Goal: Task Accomplishment & Management: Complete application form

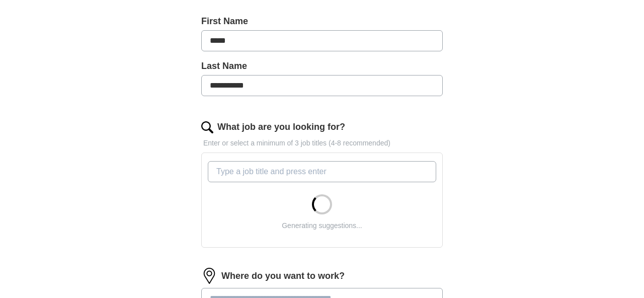
scroll to position [225, 0]
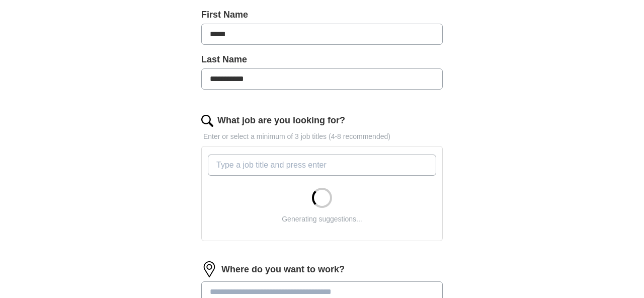
click at [234, 175] on input "What job are you looking for?" at bounding box center [322, 165] width 229 height 21
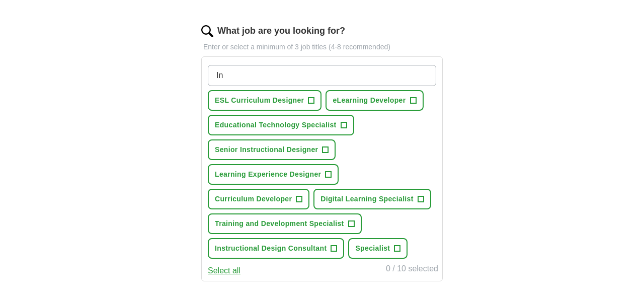
scroll to position [316, 0]
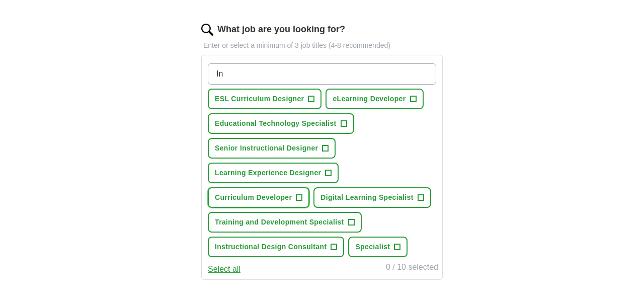
click at [297, 197] on span "+" at bounding box center [300, 198] width 6 height 8
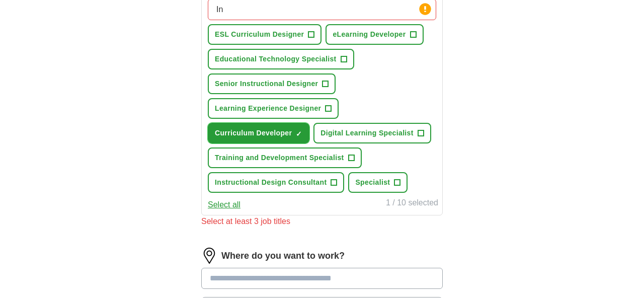
scroll to position [285, 0]
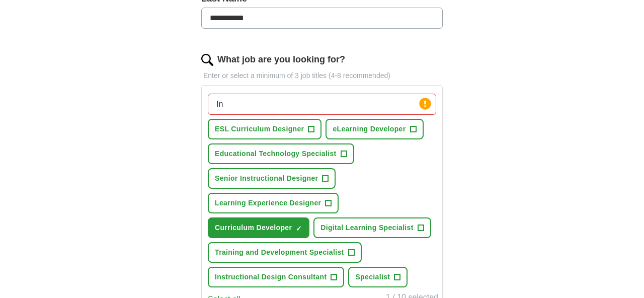
click at [269, 105] on input "In" at bounding box center [322, 104] width 229 height 21
type input "Instructional designer"
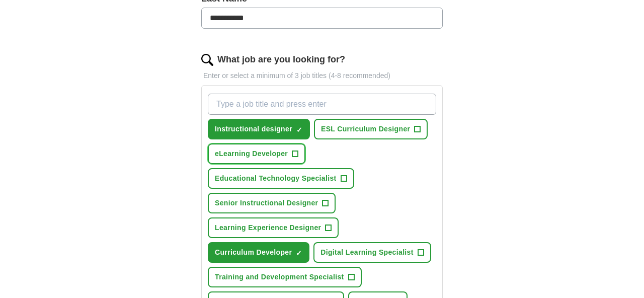
click at [266, 151] on span "eLearning Developer" at bounding box center [251, 154] width 73 height 11
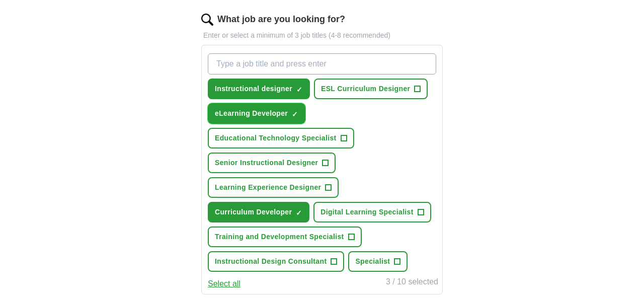
scroll to position [365, 0]
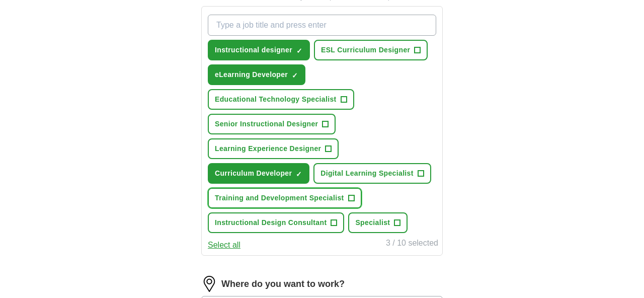
click at [231, 194] on span "Training and Development Specialist" at bounding box center [279, 198] width 129 height 11
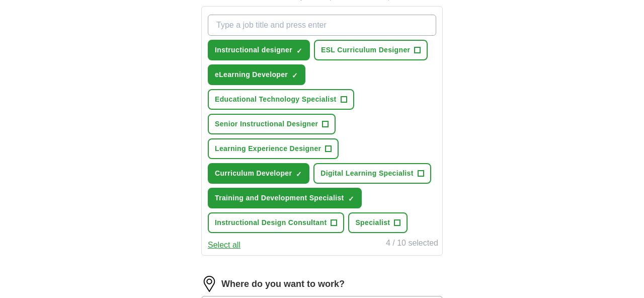
click at [232, 244] on button "Select all" at bounding box center [224, 245] width 33 height 12
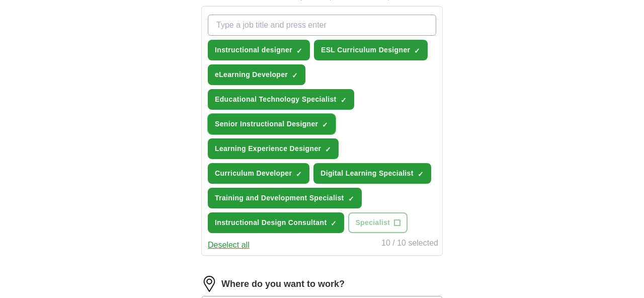
click at [296, 124] on span "Senior Instructional Designer" at bounding box center [266, 124] width 103 height 11
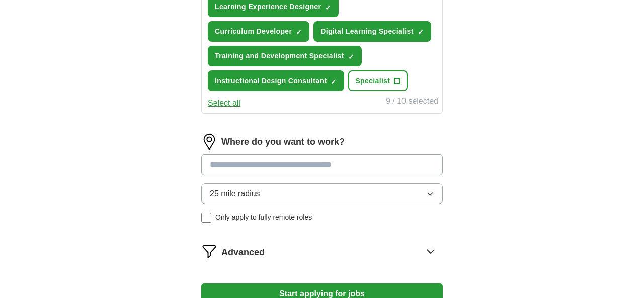
scroll to position [525, 0]
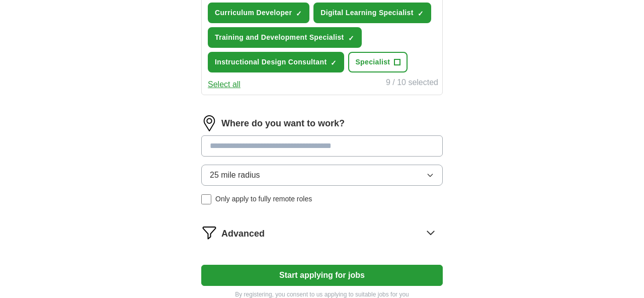
click at [222, 151] on input at bounding box center [322, 145] width 242 height 21
type input "****"
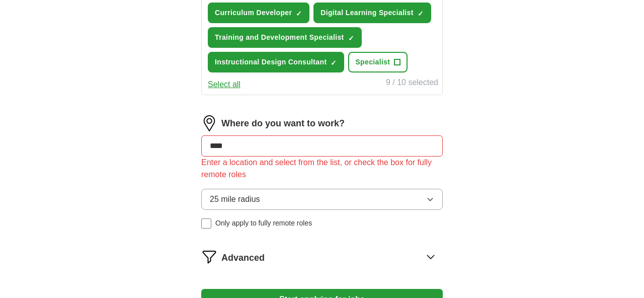
click at [211, 195] on div "25 mile radius Only apply to fully remote roles" at bounding box center [322, 209] width 242 height 40
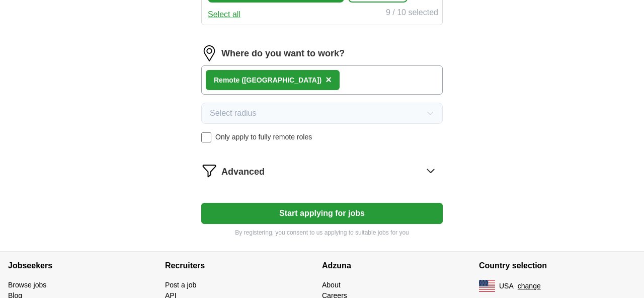
scroll to position [618, 0]
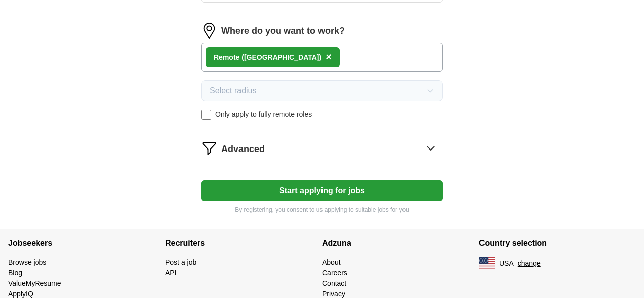
click at [260, 192] on button "Start applying for jobs" at bounding box center [322, 190] width 242 height 21
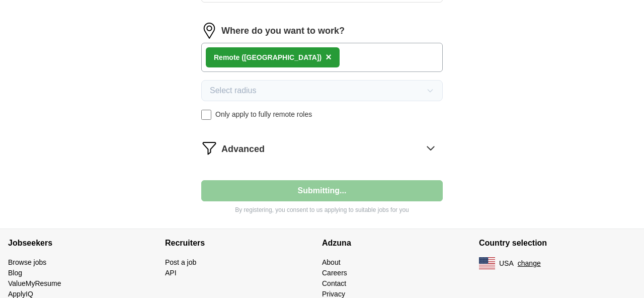
select select "**"
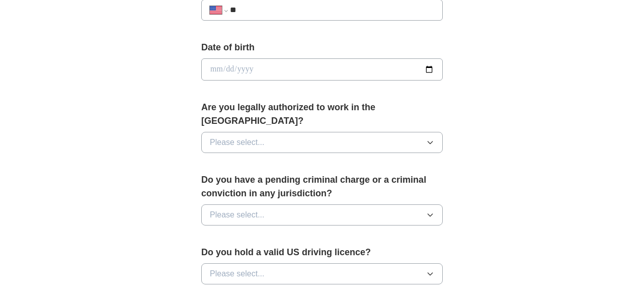
scroll to position [437, 0]
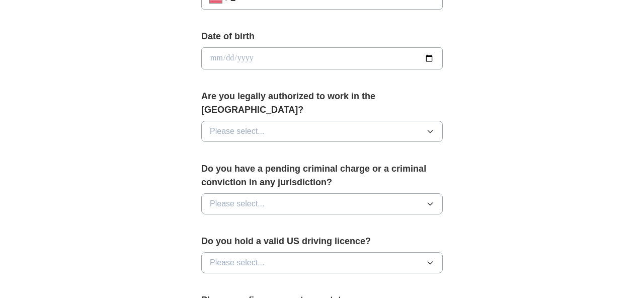
click at [220, 126] on button "Please select..." at bounding box center [322, 131] width 242 height 21
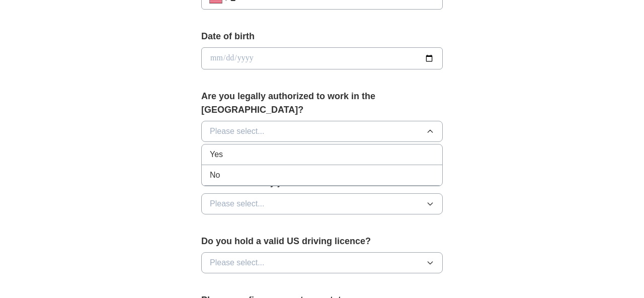
click at [221, 149] on span "Yes" at bounding box center [216, 155] width 13 height 12
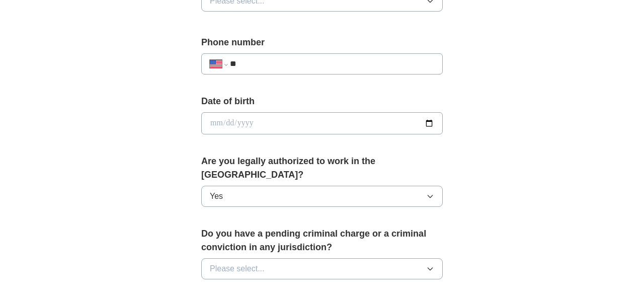
scroll to position [362, 0]
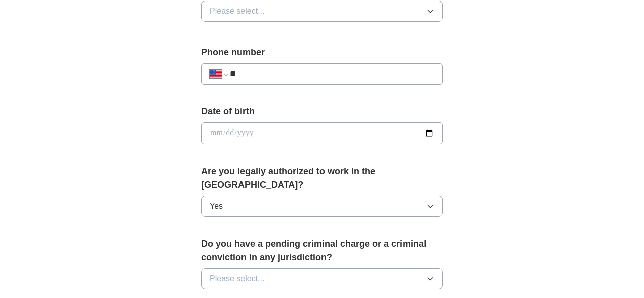
click at [419, 123] on input "date" at bounding box center [322, 133] width 242 height 22
click at [427, 132] on input "date" at bounding box center [322, 133] width 242 height 22
click at [266, 124] on input "**********" at bounding box center [322, 133] width 242 height 22
click at [262, 130] on input "**********" at bounding box center [322, 133] width 242 height 22
click at [215, 131] on input "**********" at bounding box center [322, 133] width 242 height 22
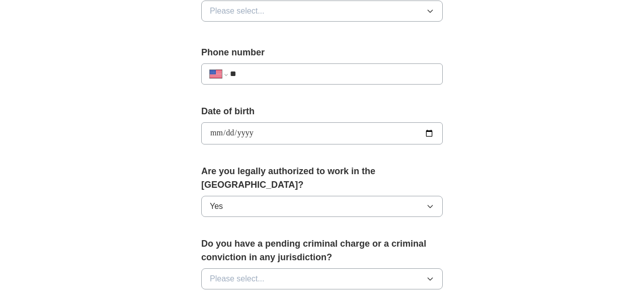
click at [253, 134] on input "**********" at bounding box center [322, 133] width 242 height 22
type input "**********"
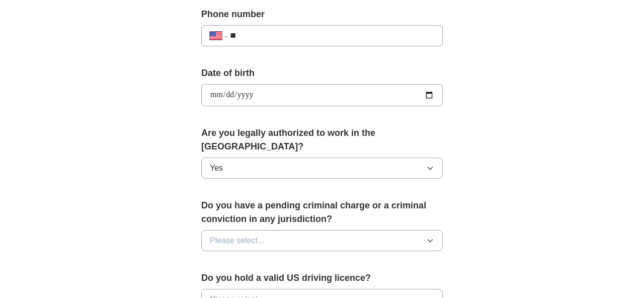
scroll to position [410, 0]
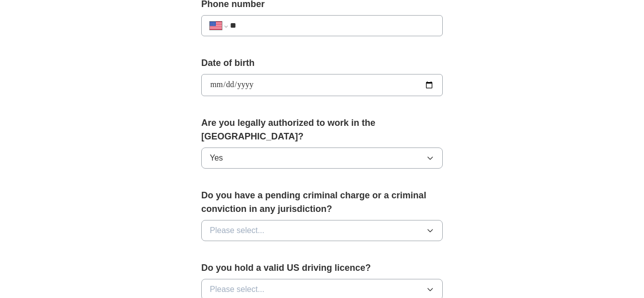
click at [253, 220] on button "Please select..." at bounding box center [322, 230] width 242 height 21
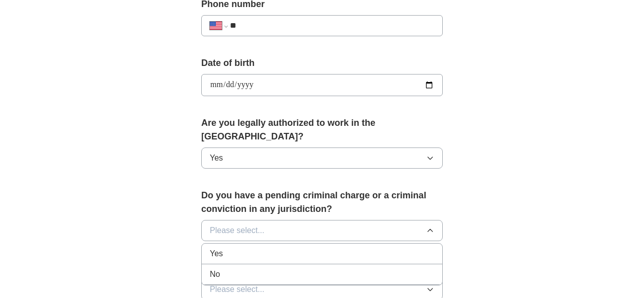
click at [249, 268] on div "No" at bounding box center [322, 274] width 225 height 12
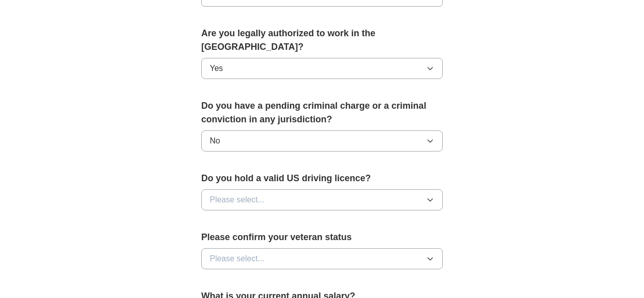
scroll to position [508, 0]
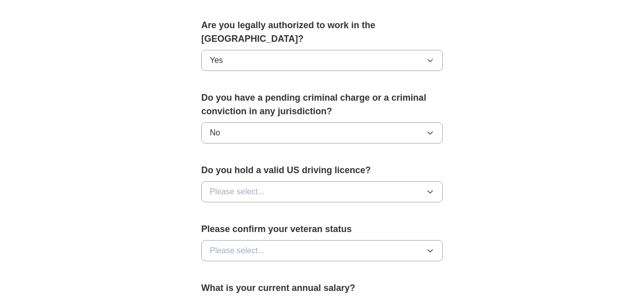
click at [248, 185] on button "Please select..." at bounding box center [322, 191] width 242 height 21
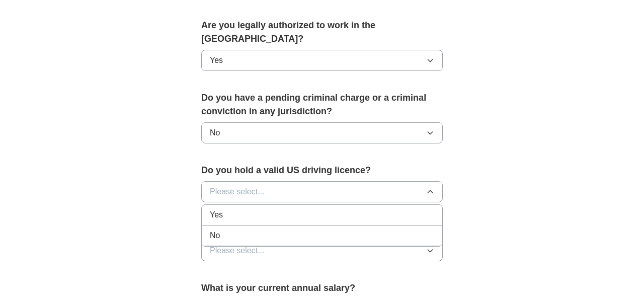
click at [248, 209] on div "Yes" at bounding box center [322, 215] width 225 height 12
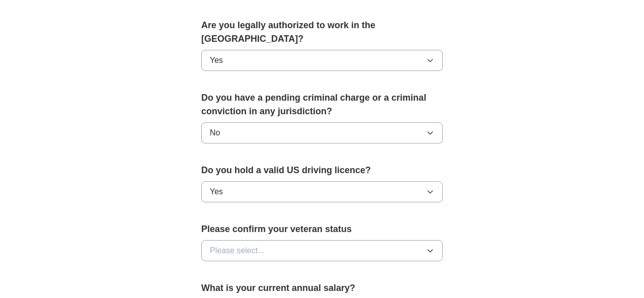
click at [250, 240] on button "Please select..." at bounding box center [322, 250] width 242 height 21
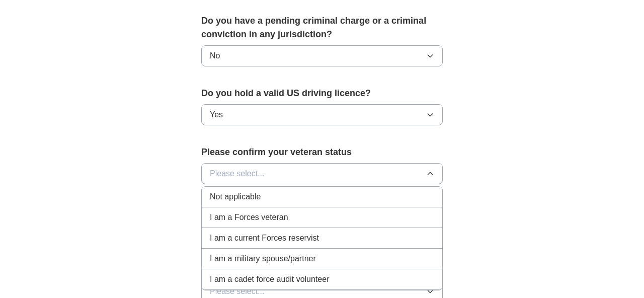
scroll to position [590, 0]
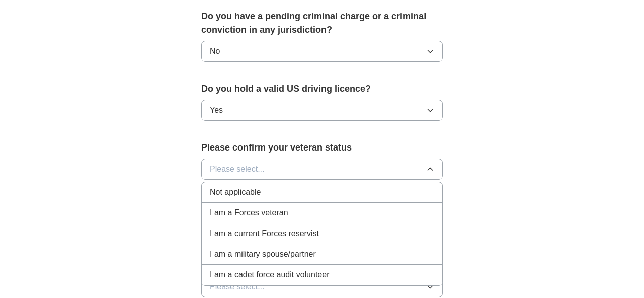
click at [255, 186] on span "Not applicable" at bounding box center [235, 192] width 51 height 12
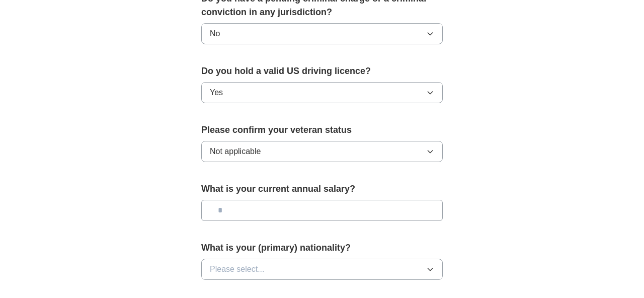
scroll to position [620, 0]
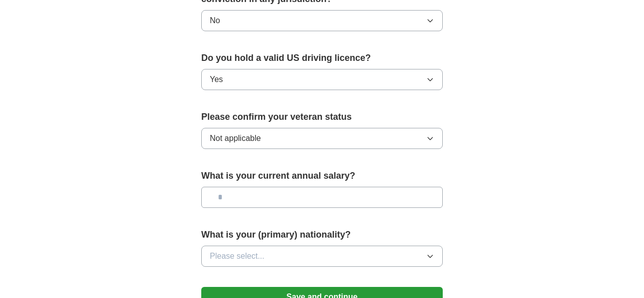
click at [259, 190] on input "text" at bounding box center [322, 197] width 242 height 21
click at [260, 246] on button "Please select..." at bounding box center [322, 256] width 242 height 21
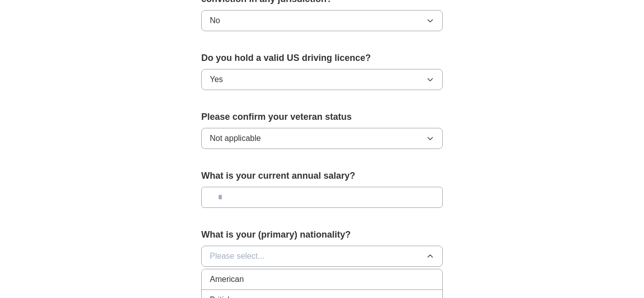
click at [250, 273] on div "American" at bounding box center [322, 279] width 225 height 12
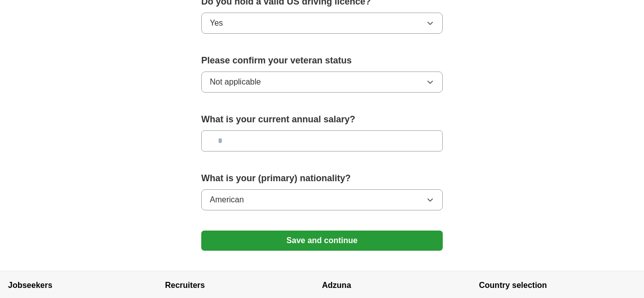
scroll to position [683, 0]
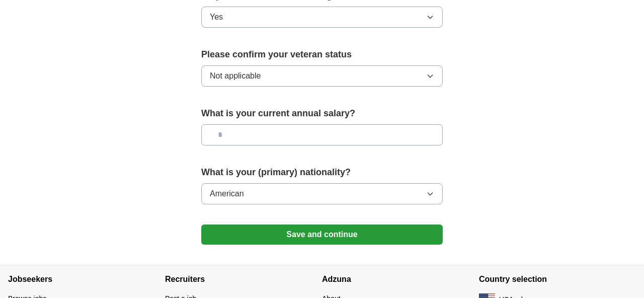
click at [267, 225] on button "Save and continue" at bounding box center [322, 235] width 242 height 20
